Goal: Register for event/course

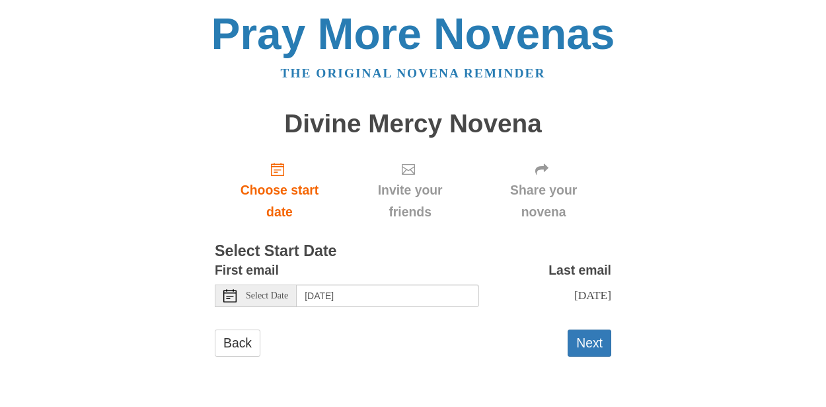
click at [278, 294] on span "Select Date" at bounding box center [267, 295] width 42 height 9
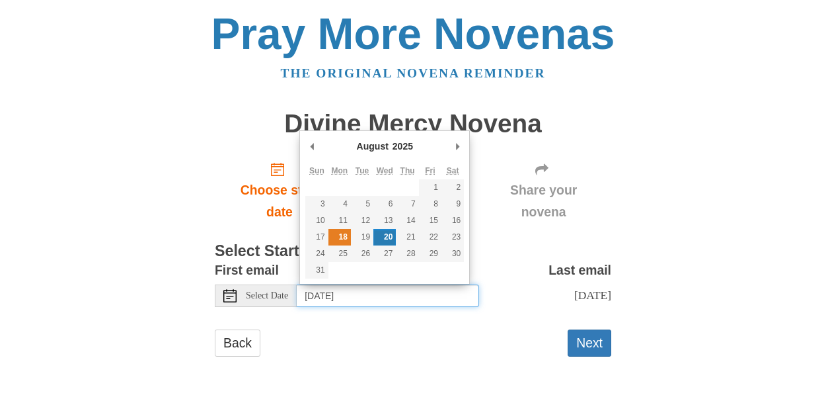
type input "Monday, August 18th"
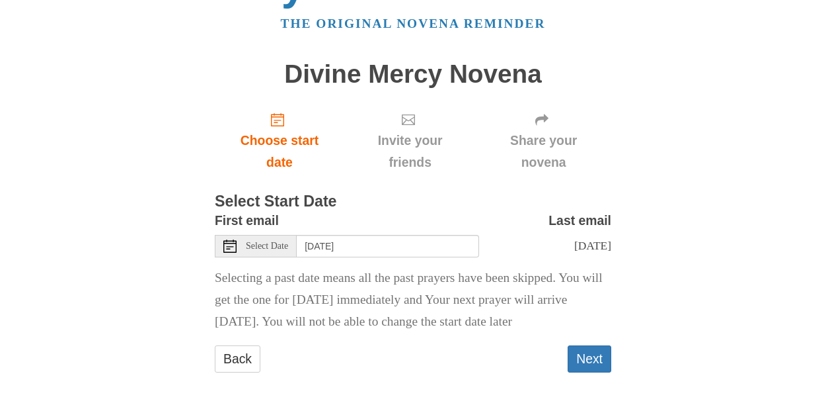
scroll to position [48, 0]
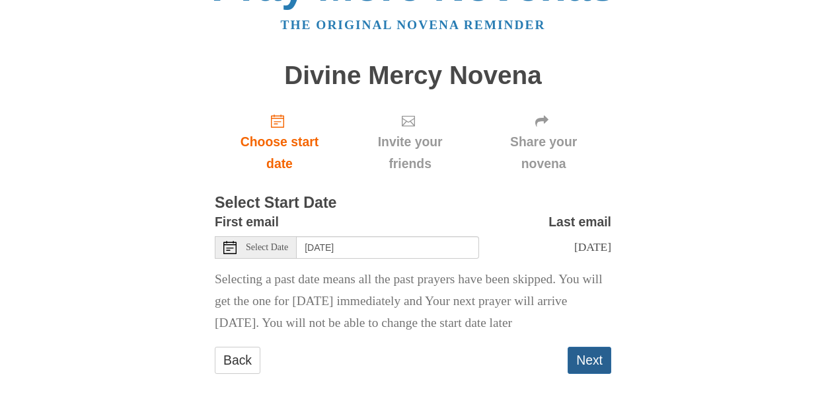
click at [591, 362] on button "Next" at bounding box center [590, 359] width 44 height 27
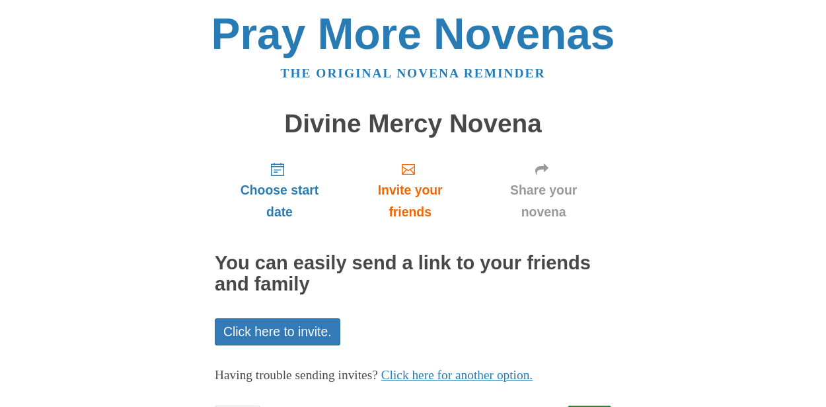
scroll to position [63, 0]
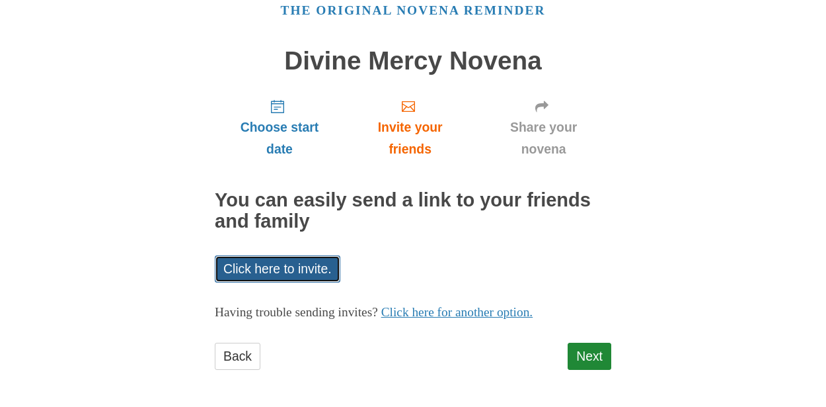
click at [298, 262] on link "Click here to invite." at bounding box center [278, 268] width 126 height 27
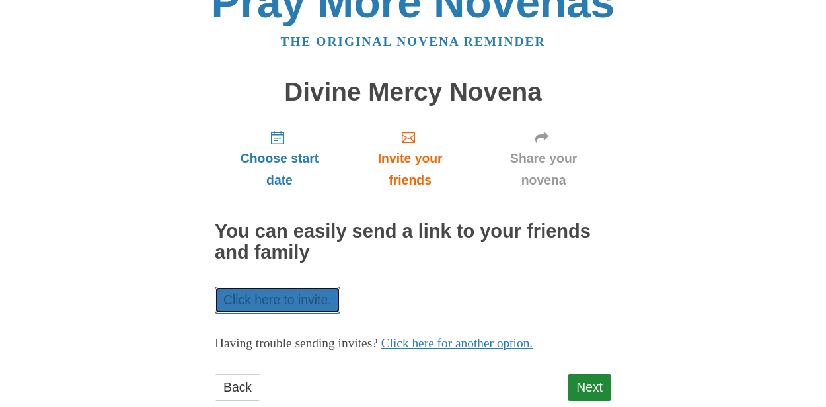
scroll to position [0, 0]
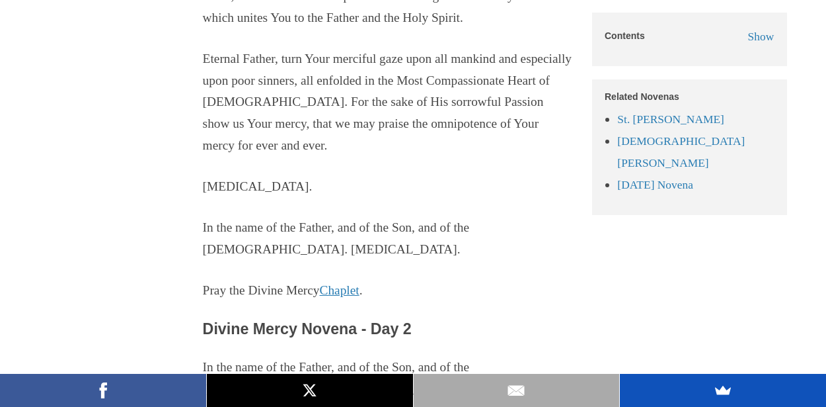
scroll to position [1412, 0]
